Goal: Find specific page/section: Find specific page/section

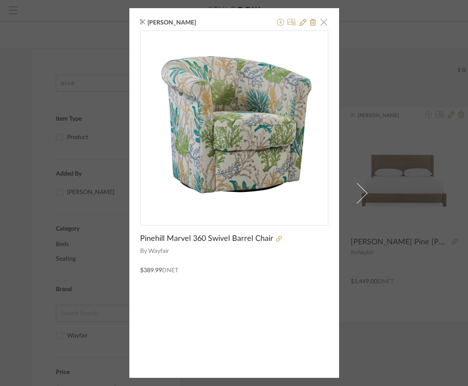
click at [325, 19] on span "button" at bounding box center [324, 21] width 17 height 17
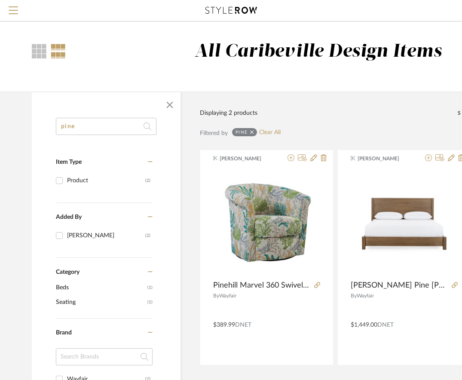
drag, startPoint x: 101, startPoint y: 129, endPoint x: 55, endPoint y: 128, distance: 46.0
click at [55, 128] on div "pine Item Type Product (2) Added By [PERSON_NAME] (2) Category Beds (1) Seating…" at bounding box center [106, 360] width 149 height 484
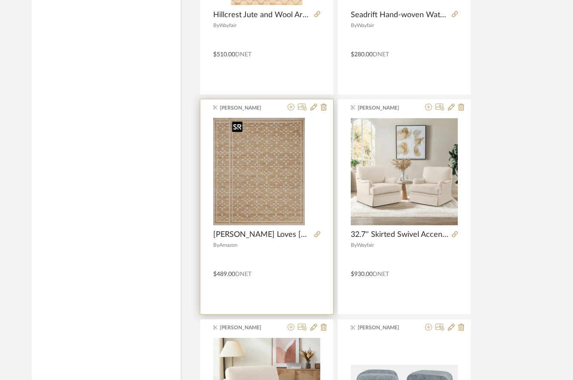
scroll to position [2278, 0]
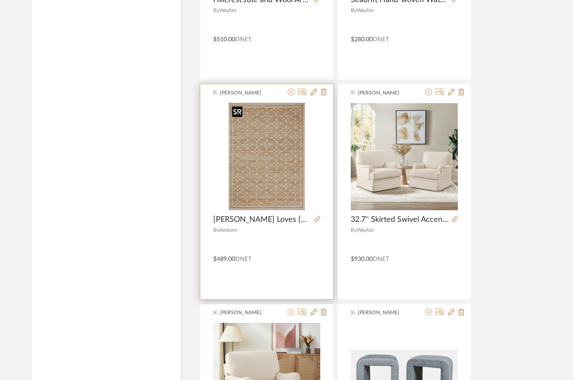
click at [292, 166] on img "0" at bounding box center [267, 156] width 76 height 107
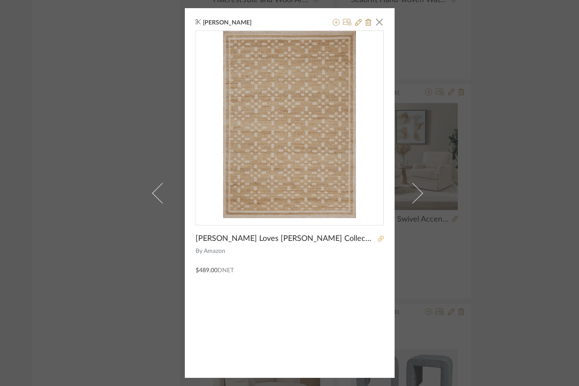
click at [375, 240] on link at bounding box center [379, 239] width 9 height 6
click at [380, 21] on span "button" at bounding box center [379, 21] width 17 height 17
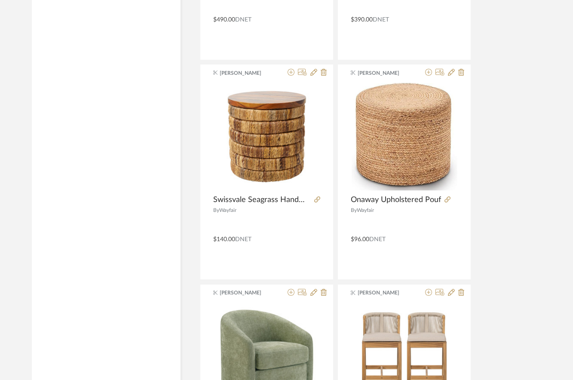
scroll to position [1204, 0]
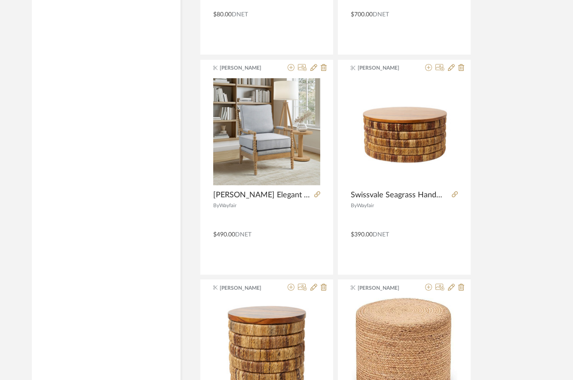
drag, startPoint x: 573, startPoint y: 125, endPoint x: 558, endPoint y: 23, distance: 102.9
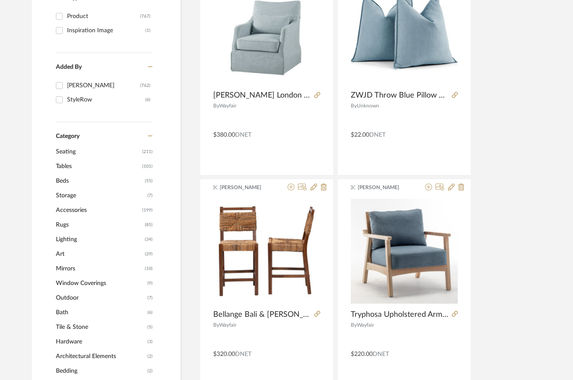
scroll to position [0, 0]
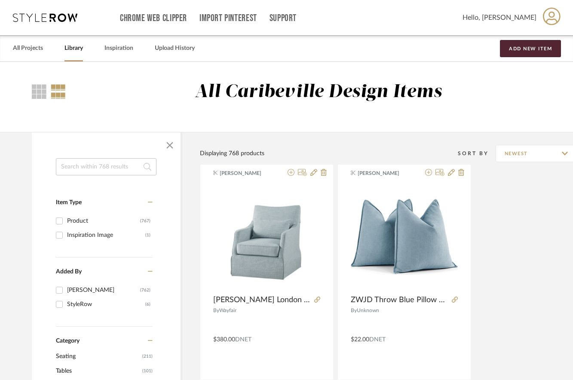
click at [121, 169] on input at bounding box center [106, 166] width 101 height 17
type input "[PERSON_NAME]"
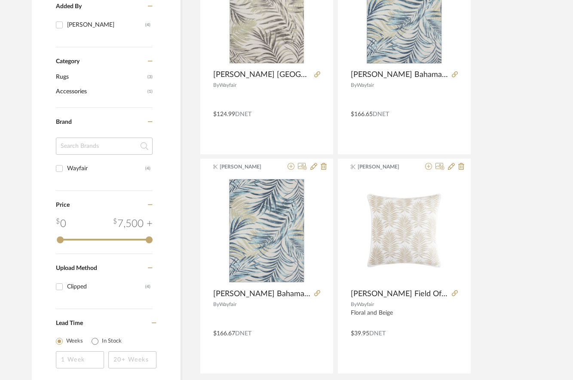
scroll to position [301, 0]
